Goal: Task Accomplishment & Management: Complete application form

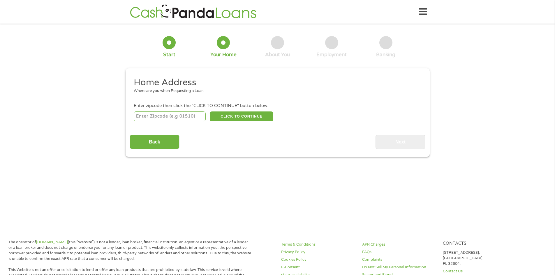
click at [182, 117] on input "number" at bounding box center [170, 117] width 72 height 10
type input "70737"
select select "[US_STATE]"
click at [236, 115] on button "CLICK TO CONTINUE" at bounding box center [241, 117] width 63 height 10
type input "70737"
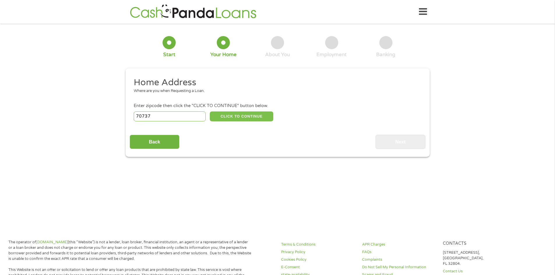
type input "[PERSON_NAME]"
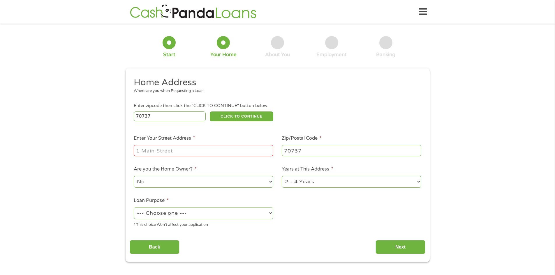
click at [160, 153] on input "Enter Your Street Address *" at bounding box center [203, 150] width 139 height 11
type input "[STREET_ADDRESS]"
click at [316, 182] on select "1 Year or less 1 - 2 Years 2 - 4 Years Over 4 Years" at bounding box center [351, 182] width 139 height 12
select select "60months"
click at [282, 176] on select "1 Year or less 1 - 2 Years 2 - 4 Years Over 4 Years" at bounding box center [351, 182] width 139 height 12
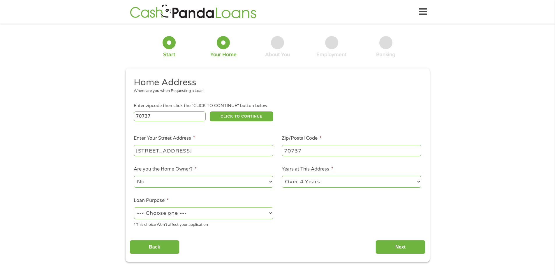
click at [165, 215] on select "--- Choose one --- Pay Bills Debt Consolidation Home Improvement Major Purchase…" at bounding box center [203, 213] width 139 height 12
select select "shorttermcash"
click at [134, 207] on select "--- Choose one --- Pay Bills Debt Consolidation Home Improvement Major Purchase…" at bounding box center [203, 213] width 139 height 12
click at [387, 249] on input "Next" at bounding box center [400, 247] width 50 height 14
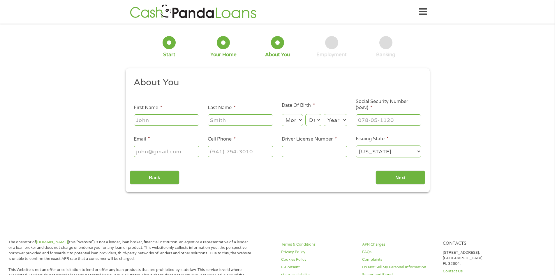
click at [152, 121] on input "First Name *" at bounding box center [167, 119] width 66 height 11
type input "[PERSON_NAME]"
click at [295, 121] on select "Month 1 2 3 4 5 6 7 8 9 10 11 12" at bounding box center [292, 120] width 21 height 12
select select "8"
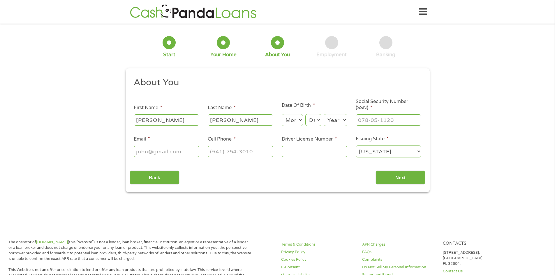
click at [282, 114] on select "Month 1 2 3 4 5 6 7 8 9 10 11 12" at bounding box center [292, 120] width 21 height 12
click at [317, 122] on select "Day 1 2 3 4 5 6 7 8 9 10 11 12 13 14 15 16 17 18 19 20 21 22 23 24 25 26 27 28 …" at bounding box center [313, 120] width 16 height 12
select select "6"
click at [305, 114] on select "Day 1 2 3 4 5 6 7 8 9 10 11 12 13 14 15 16 17 18 19 20 21 22 23 24 25 26 27 28 …" at bounding box center [313, 120] width 16 height 12
click at [336, 117] on select "Year [DATE] 2006 2005 2004 2003 2002 2001 2000 1999 1998 1997 1996 1995 1994 19…" at bounding box center [335, 120] width 24 height 12
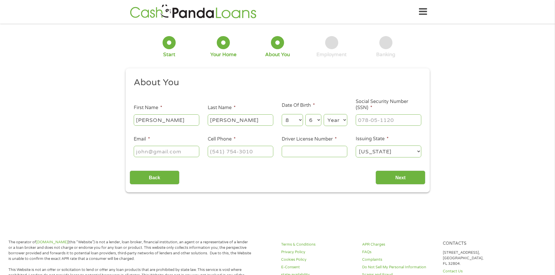
click at [323, 114] on select "Year [DATE] 2006 2005 2004 2003 2002 2001 2000 1999 1998 1997 1996 1995 1994 19…" at bounding box center [335, 120] width 24 height 12
click at [344, 118] on select "Year [DATE] 2006 2005 2004 2003 2002 2001 2000 1999 1998 1997 1996 1995 1994 19…" at bounding box center [335, 120] width 24 height 12
select select "1986"
click at [323, 114] on select "Year [DATE] 2006 2005 2004 2003 2002 2001 2000 1999 1998 1997 1996 1995 1994 19…" at bounding box center [335, 120] width 24 height 12
click at [367, 120] on input "___-__-____" at bounding box center [388, 119] width 66 height 11
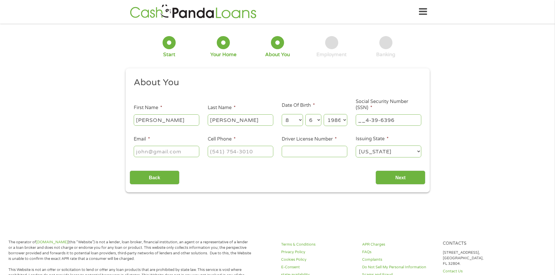
drag, startPoint x: 398, startPoint y: 119, endPoint x: 340, endPoint y: 125, distance: 58.3
click at [340, 125] on ul "About You This field is hidden when viewing the form Title * --- Choose one ---…" at bounding box center [278, 120] width 296 height 86
type input "439-63-9601"
click at [161, 152] on input "Email *" at bounding box center [167, 151] width 66 height 11
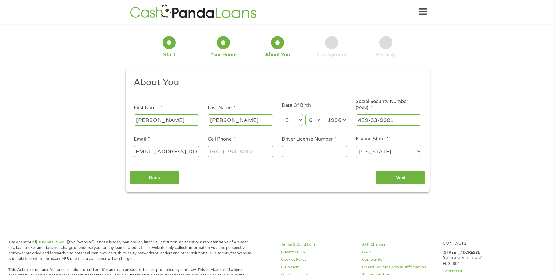
type input "[EMAIL_ADDRESS][DOMAIN_NAME]"
type input "[PHONE_NUMBER]"
click at [287, 152] on input "08651724" at bounding box center [315, 151] width 66 height 11
type input "008651724"
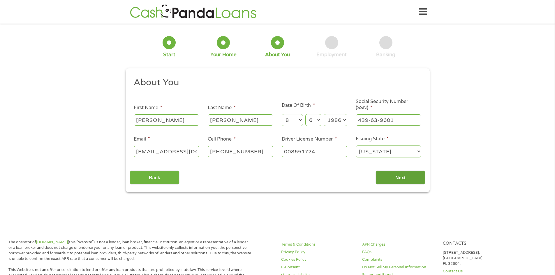
click at [398, 179] on input "Next" at bounding box center [400, 178] width 50 height 14
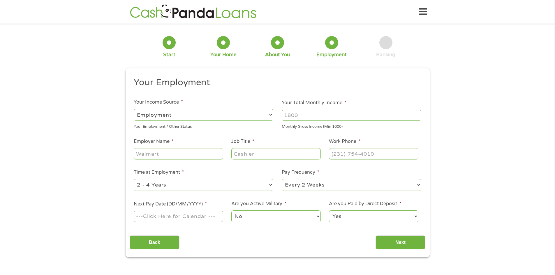
click at [302, 115] on input "Your Total Monthly Income *" at bounding box center [351, 115] width 139 height 11
type input "3440"
click at [145, 156] on input "Employer Name *" at bounding box center [178, 153] width 89 height 11
type input "Elite Industrial"
type input "Admin Asst"
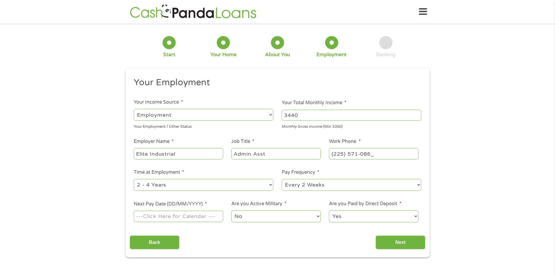
type input "[PHONE_NUMBER]"
click at [169, 187] on select "--- Choose one --- 1 Year or less 1 - 2 Years 2 - 4 Years Over 4 Years" at bounding box center [203, 185] width 139 height 12
select select "24months"
click at [134, 179] on select "--- Choose one --- 1 Year or less 1 - 2 Years 2 - 4 Years Over 4 Years" at bounding box center [203, 185] width 139 height 12
click at [306, 185] on select "--- Choose one --- Every 2 Weeks Every Week Monthly Semi-Monthly" at bounding box center [351, 185] width 139 height 12
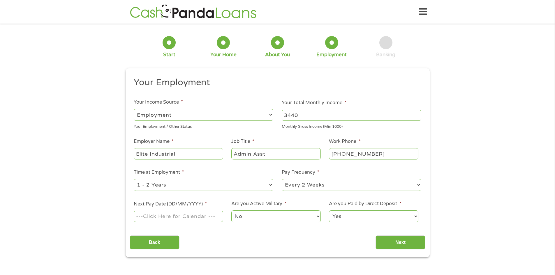
select select "weekly"
click at [282, 179] on select "--- Choose one --- Every 2 Weeks Every Week Monthly Semi-Monthly" at bounding box center [351, 185] width 139 height 12
click at [168, 217] on input "Next Pay Date (DD/MM/YYYY) *" at bounding box center [178, 216] width 89 height 11
type input "[DATE]"
click at [368, 216] on select "Yes No" at bounding box center [373, 217] width 89 height 12
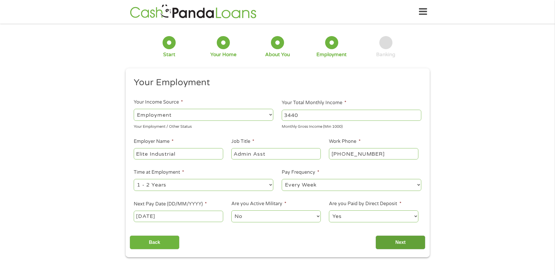
click at [391, 244] on input "Next" at bounding box center [400, 243] width 50 height 14
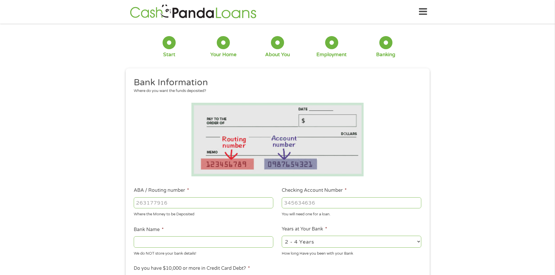
click at [161, 202] on input "ABA / Routing number *" at bounding box center [203, 202] width 139 height 11
type input "065400153"
type input "WHITNEY BANK"
type input "065400153"
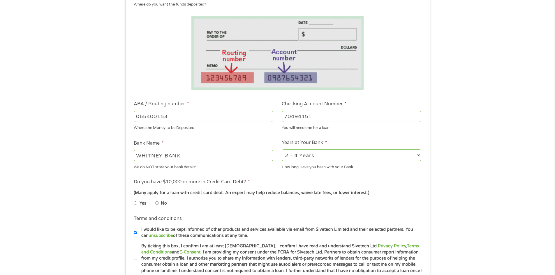
scroll to position [87, 0]
type input "70494151"
click at [156, 202] on input "No" at bounding box center [156, 202] width 3 height 9
radio input "true"
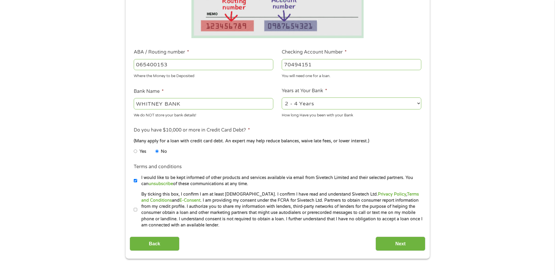
scroll to position [175, 0]
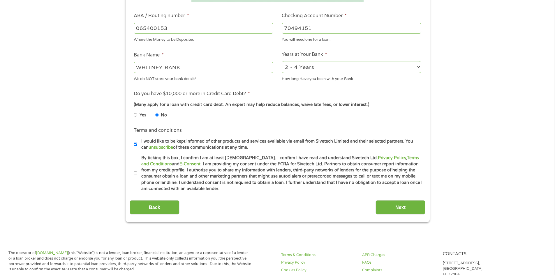
click at [135, 173] on input "By ticking this box, I confirm I am at least [DEMOGRAPHIC_DATA]. I confirm I ha…" at bounding box center [135, 173] width 3 height 9
checkbox input "true"
click at [135, 144] on input "I would like to be kept informed of other products and services available via e…" at bounding box center [135, 144] width 3 height 9
checkbox input "false"
click at [392, 210] on input "Next" at bounding box center [400, 207] width 50 height 14
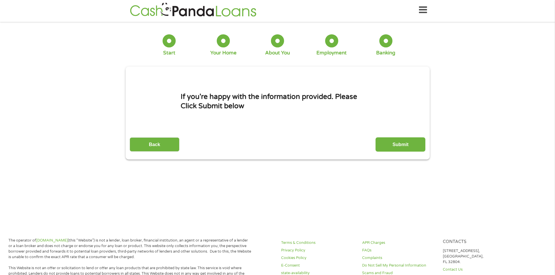
scroll to position [0, 0]
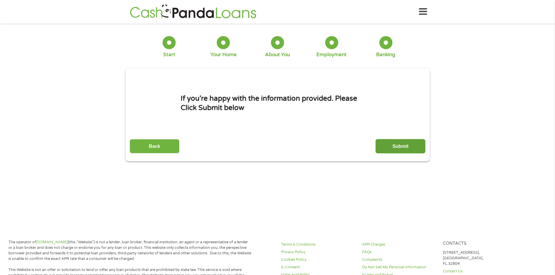
click at [408, 146] on input "Submit" at bounding box center [400, 146] width 50 height 14
